Goal: Information Seeking & Learning: Learn about a topic

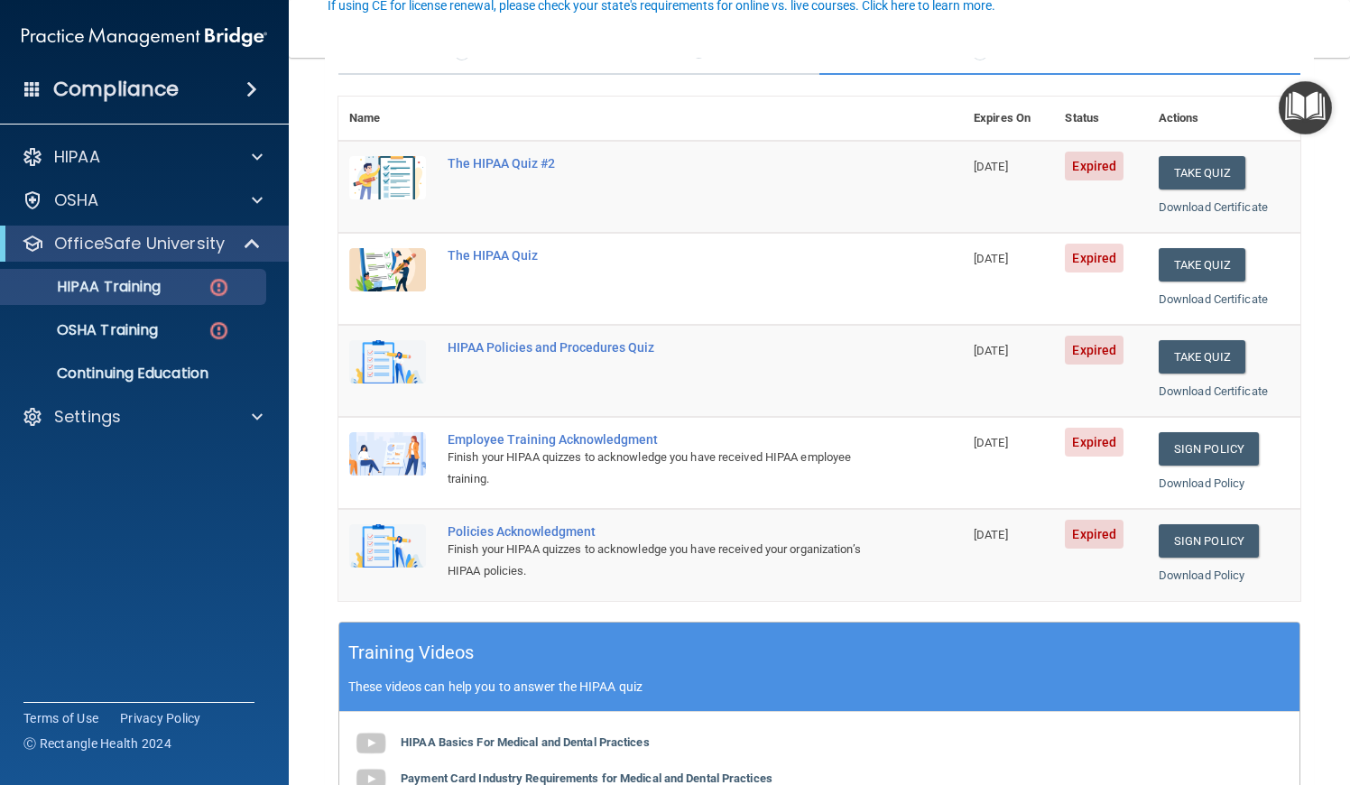
scroll to position [185, 0]
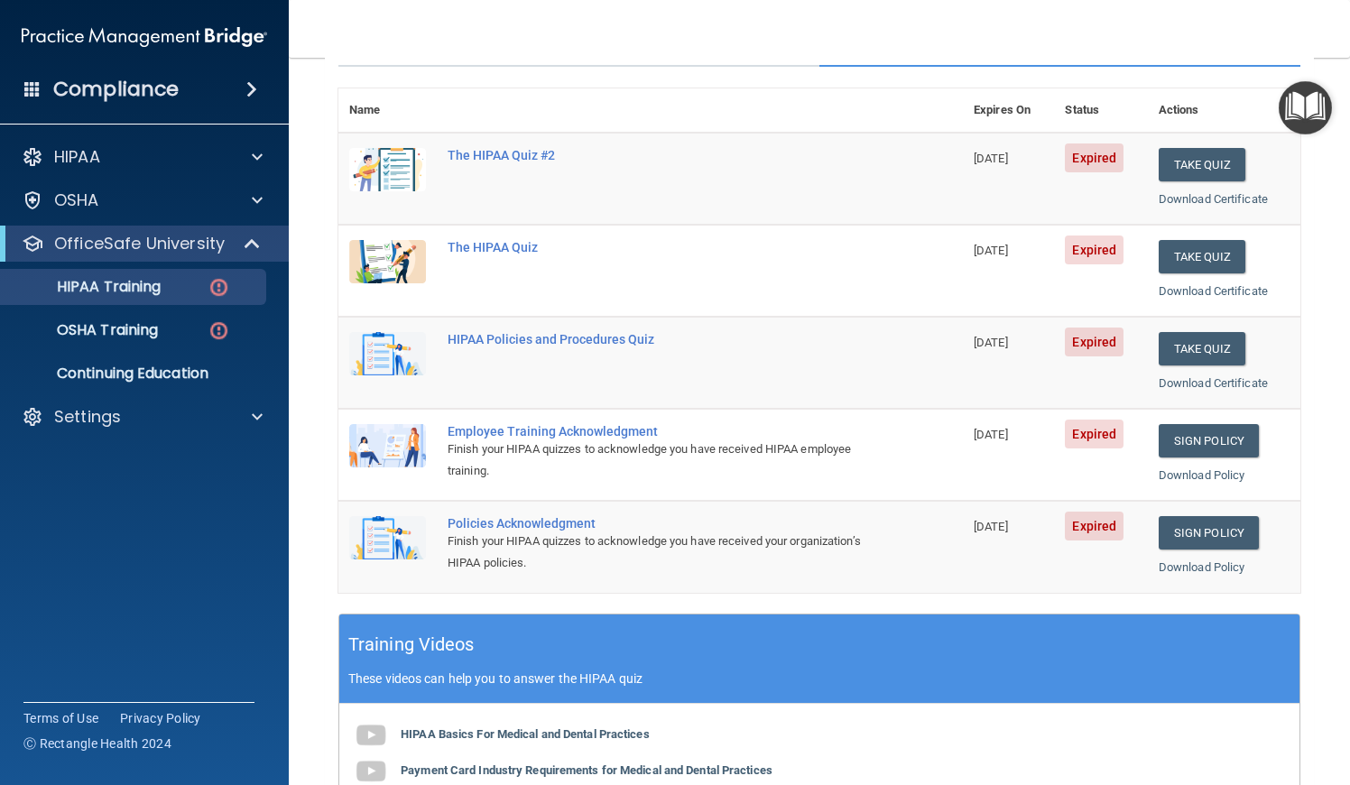
click at [1008, 520] on span "[DATE]" at bounding box center [990, 527] width 34 height 14
click at [512, 516] on div "Policies Acknowledgment" at bounding box center [659, 523] width 425 height 14
click at [344, 545] on td at bounding box center [387, 546] width 98 height 91
click at [384, 526] on img at bounding box center [387, 537] width 77 height 43
click at [178, 335] on div "OSHA Training" at bounding box center [135, 330] width 246 height 18
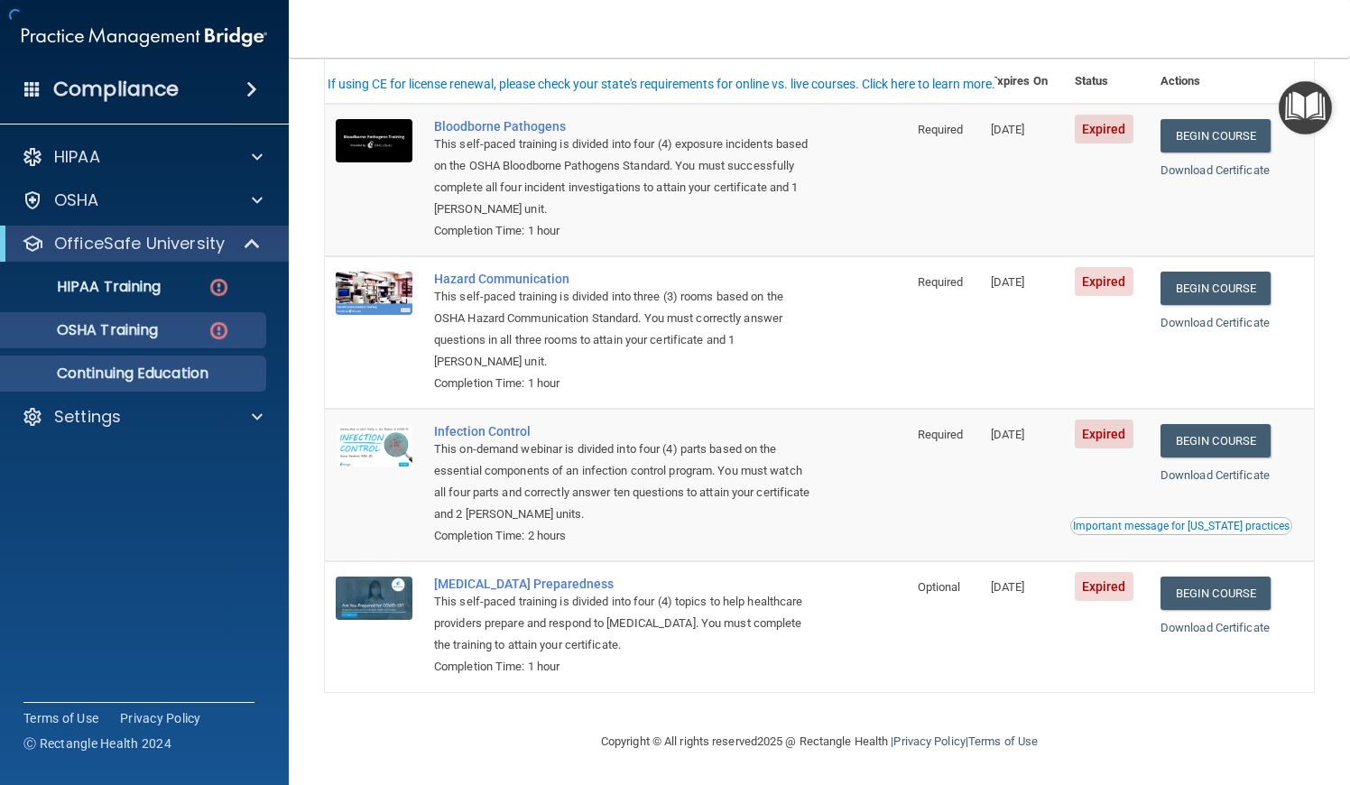
scroll to position [110, 0]
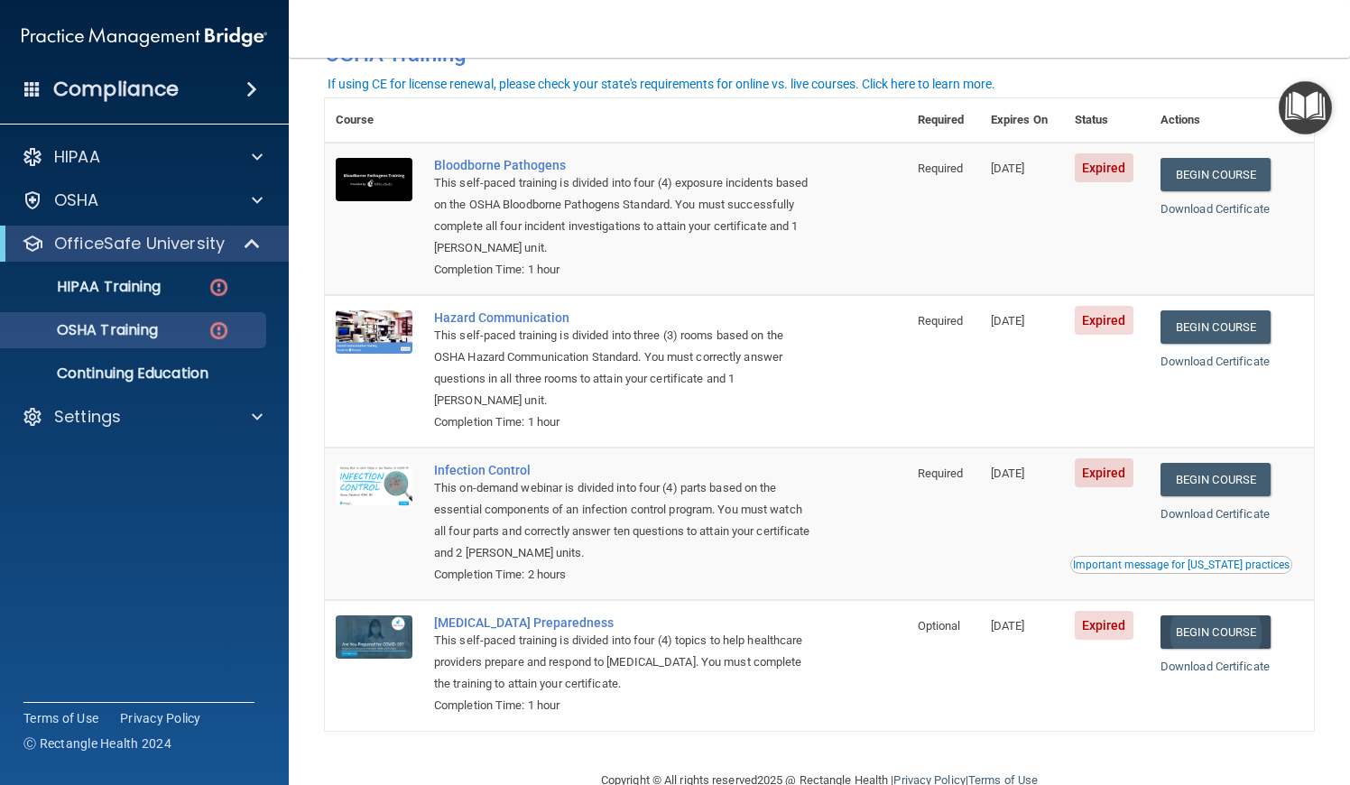
click at [1187, 625] on link "Begin Course" at bounding box center [1215, 631] width 110 height 33
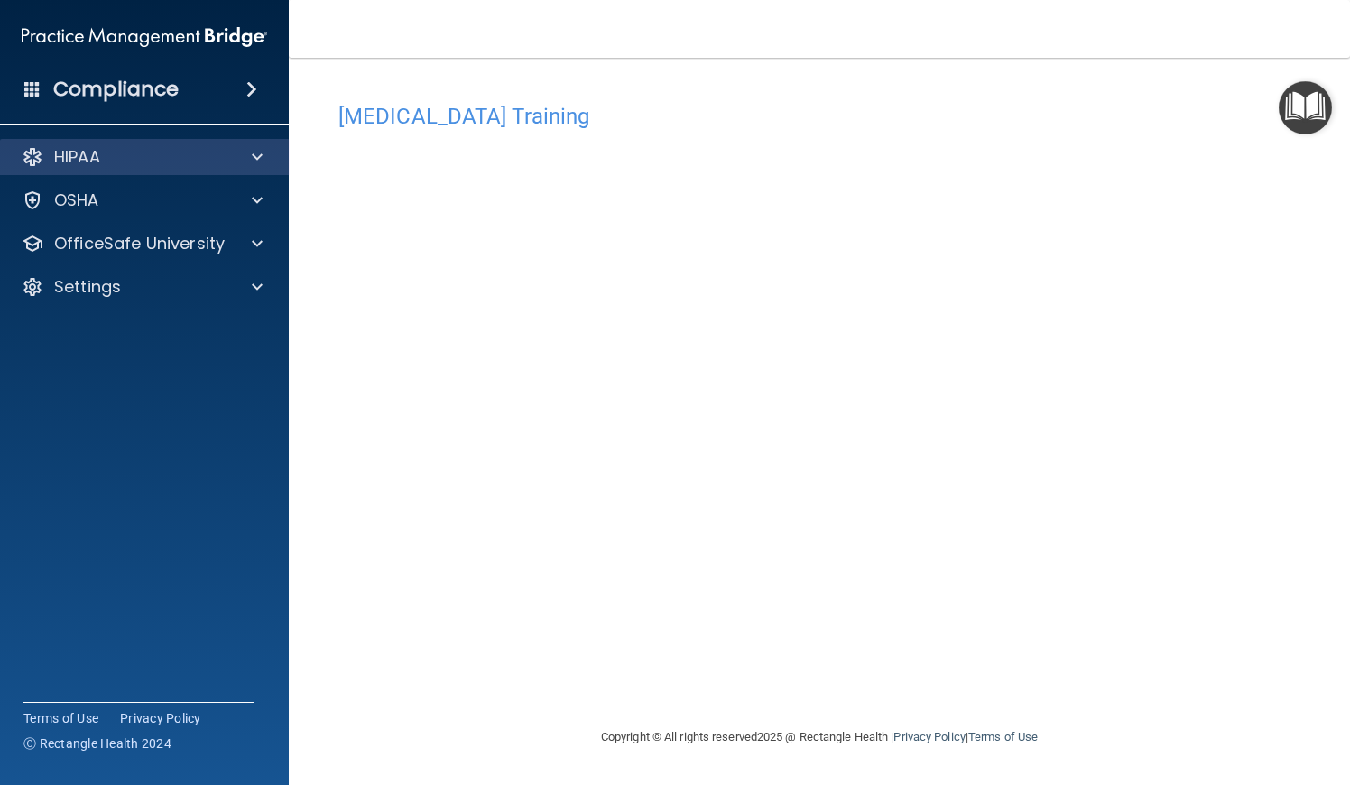
click at [251, 164] on div at bounding box center [254, 157] width 45 height 22
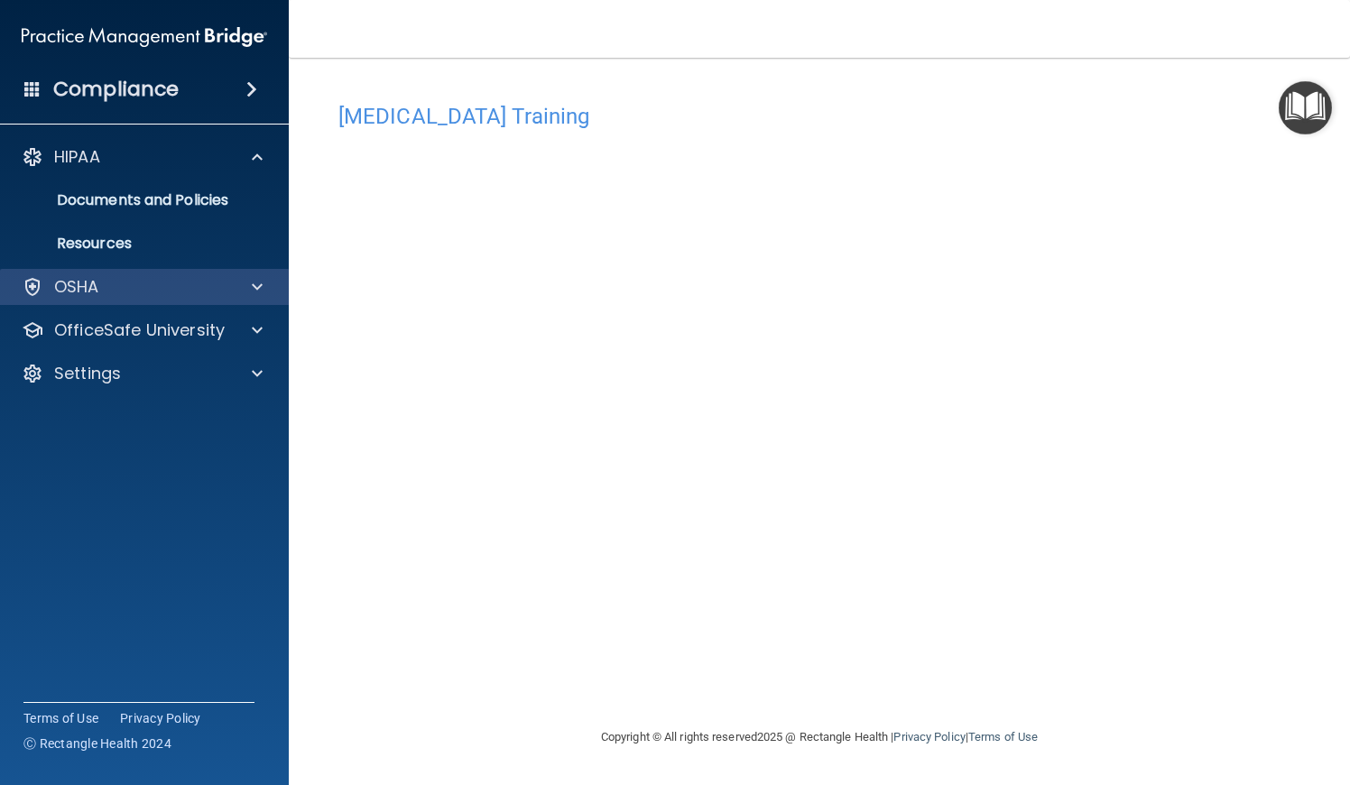
click at [173, 281] on div "OSHA" at bounding box center [120, 287] width 224 height 22
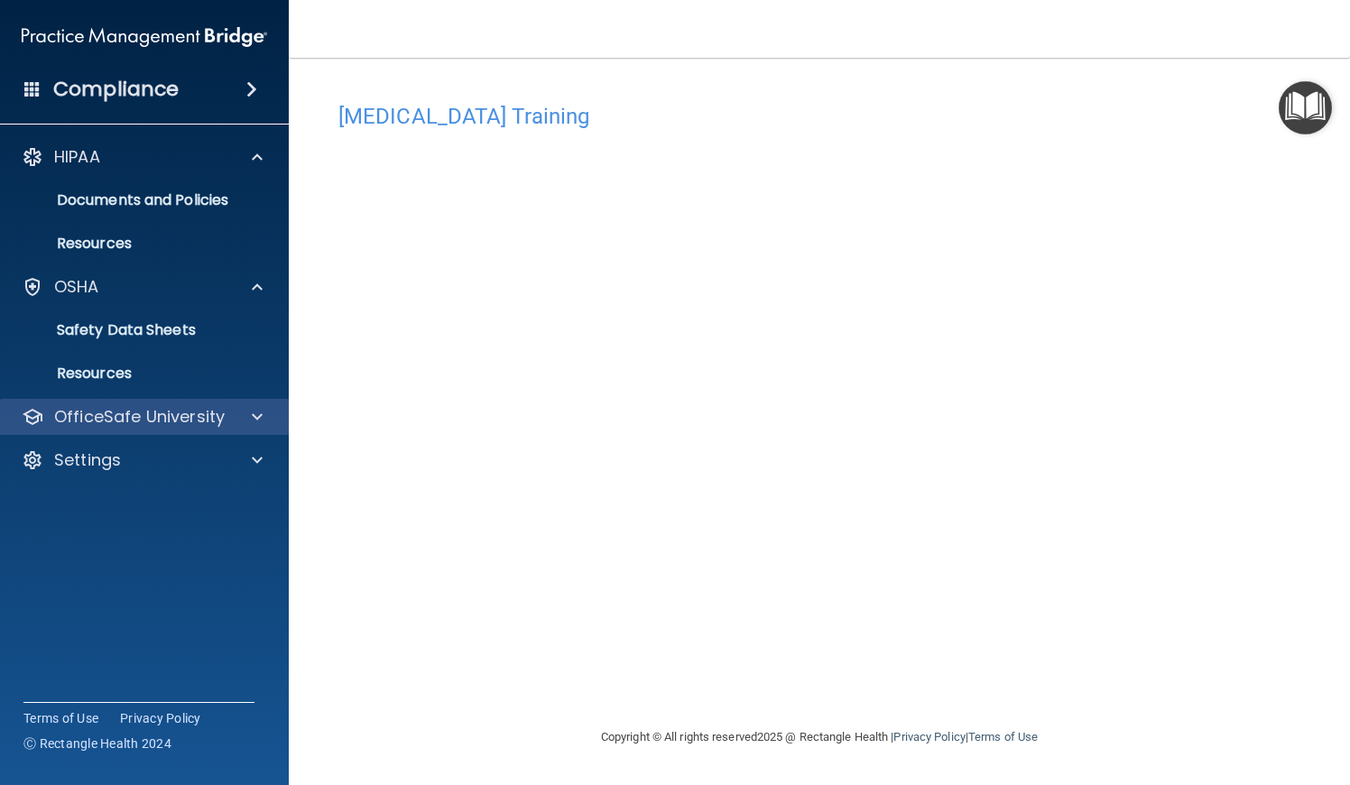
click at [190, 425] on p "OfficeSafe University" at bounding box center [139, 417] width 171 height 22
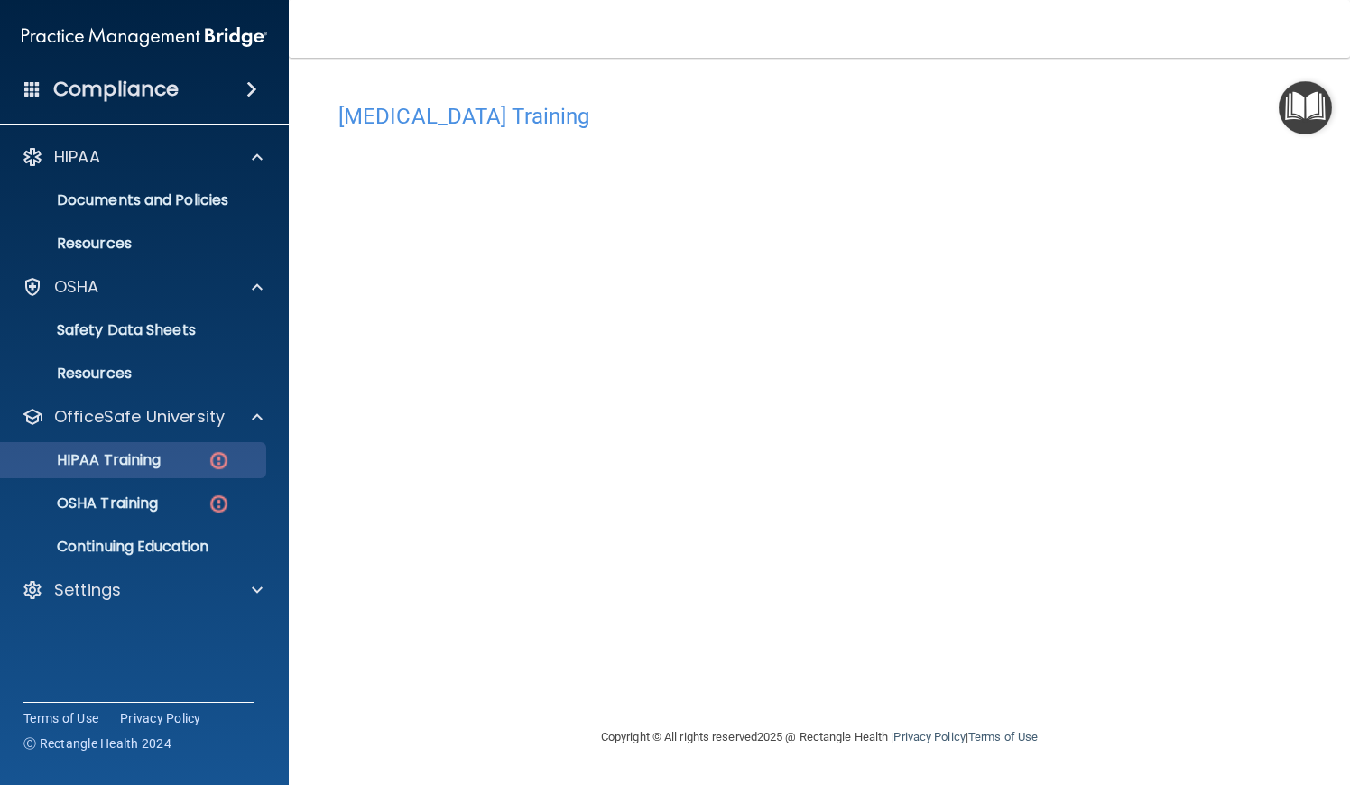
click at [168, 466] on div "HIPAA Training" at bounding box center [135, 460] width 246 height 18
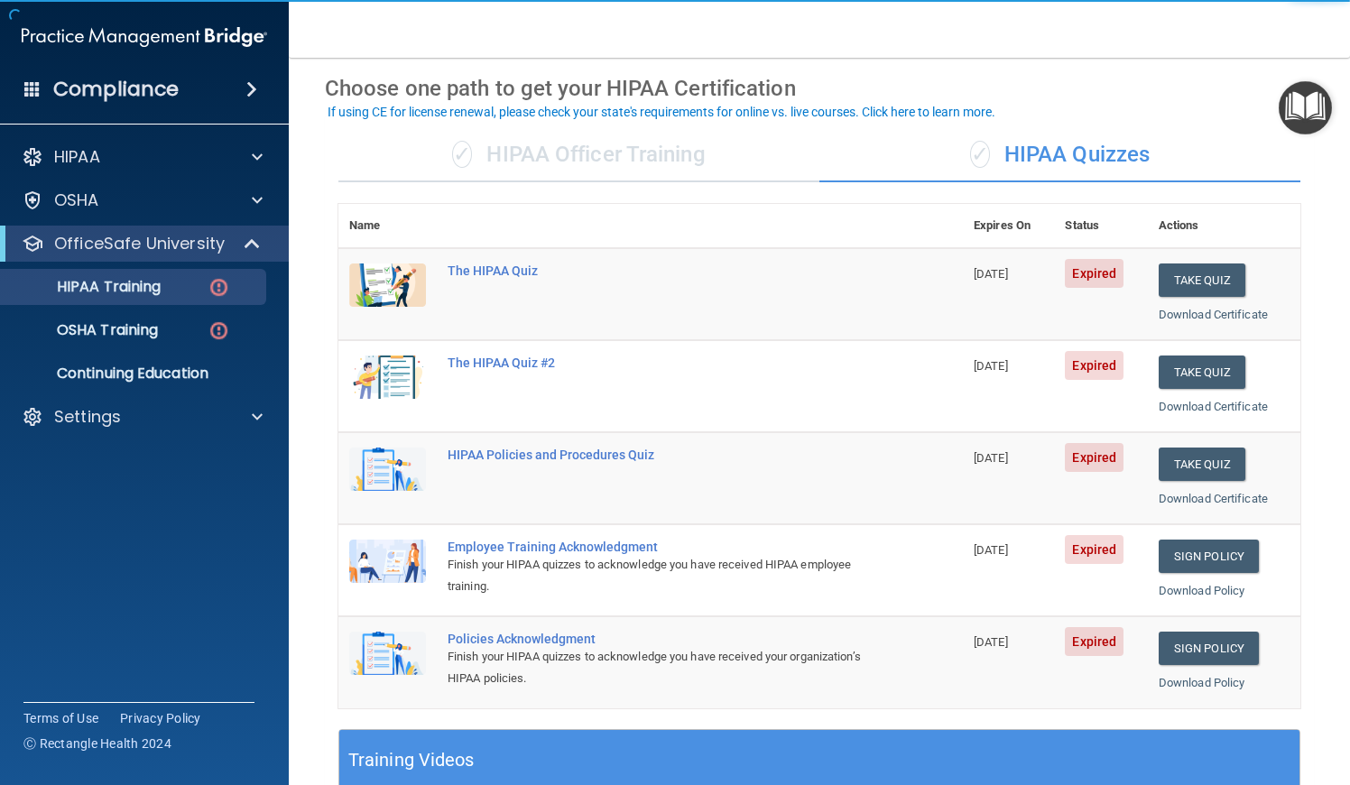
scroll to position [81, 0]
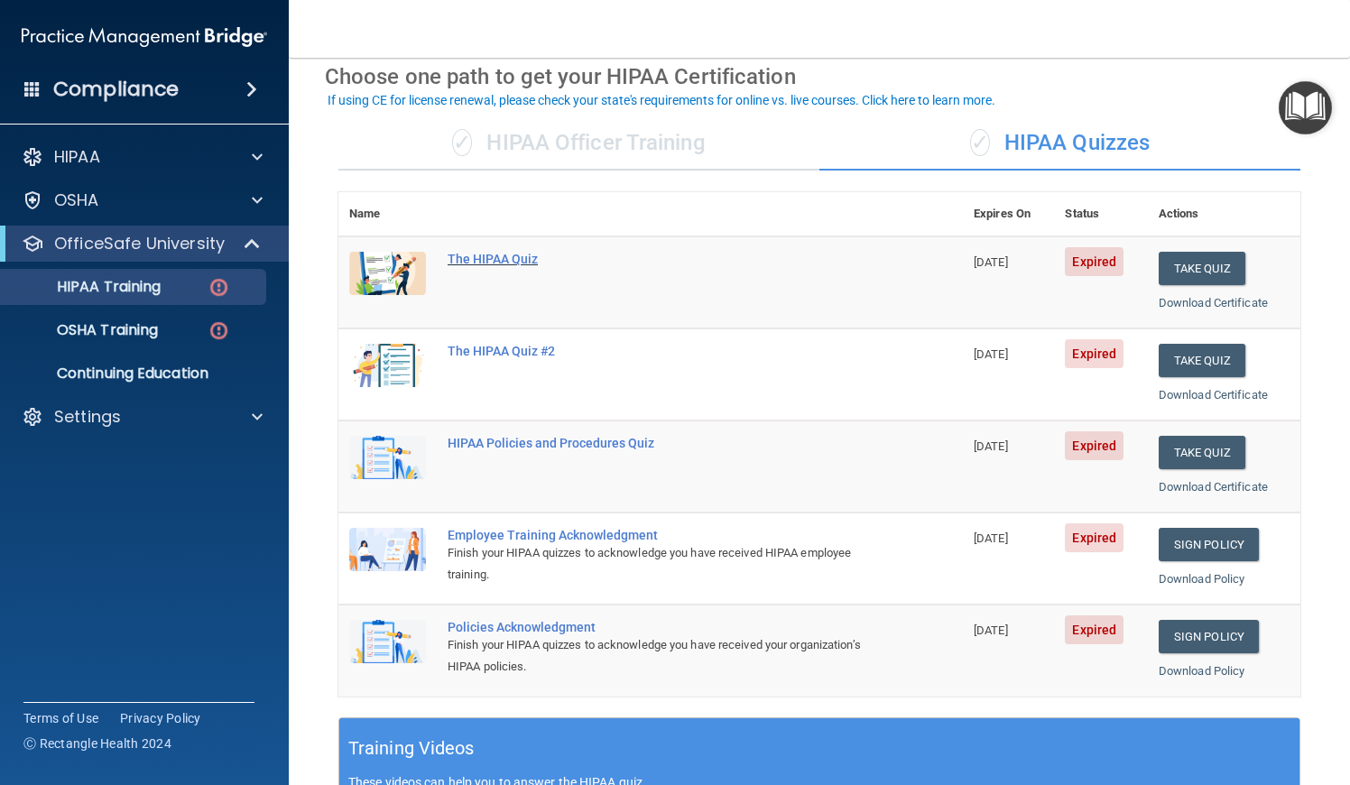
click at [498, 259] on div "The HIPAA Quiz" at bounding box center [659, 259] width 425 height 14
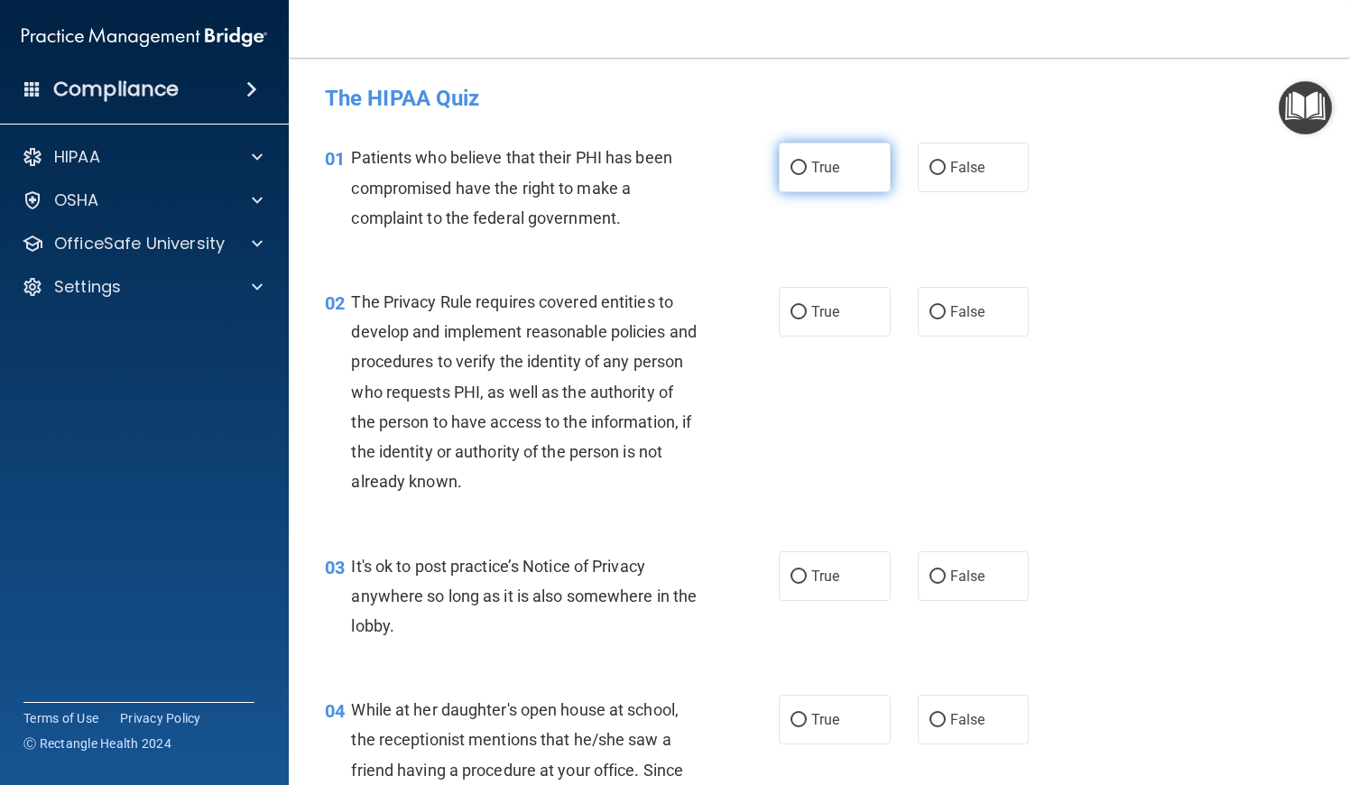
click at [841, 167] on label "True" at bounding box center [835, 168] width 112 height 50
click at [807, 167] on input "True" at bounding box center [798, 168] width 16 height 14
radio input "true"
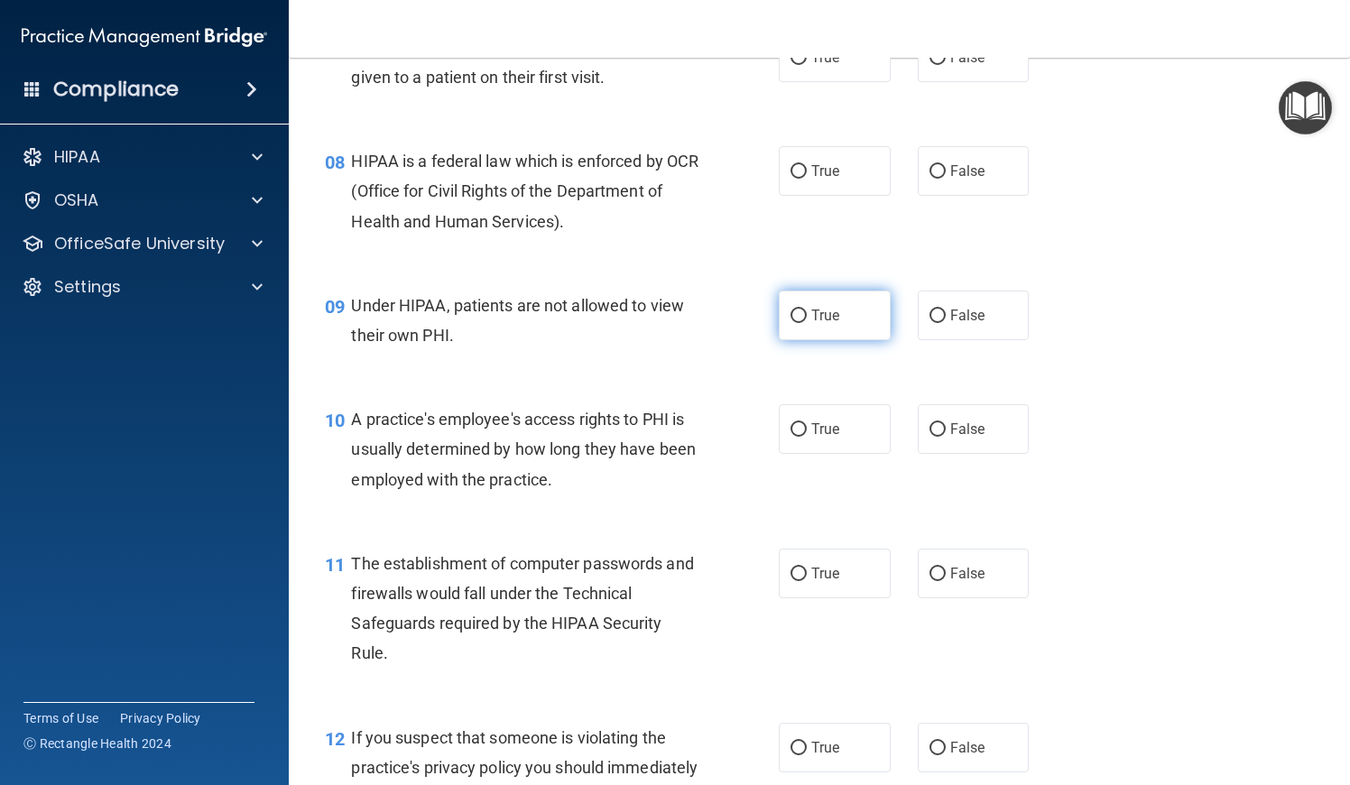
scroll to position [1037, 0]
